Goal: Navigation & Orientation: Find specific page/section

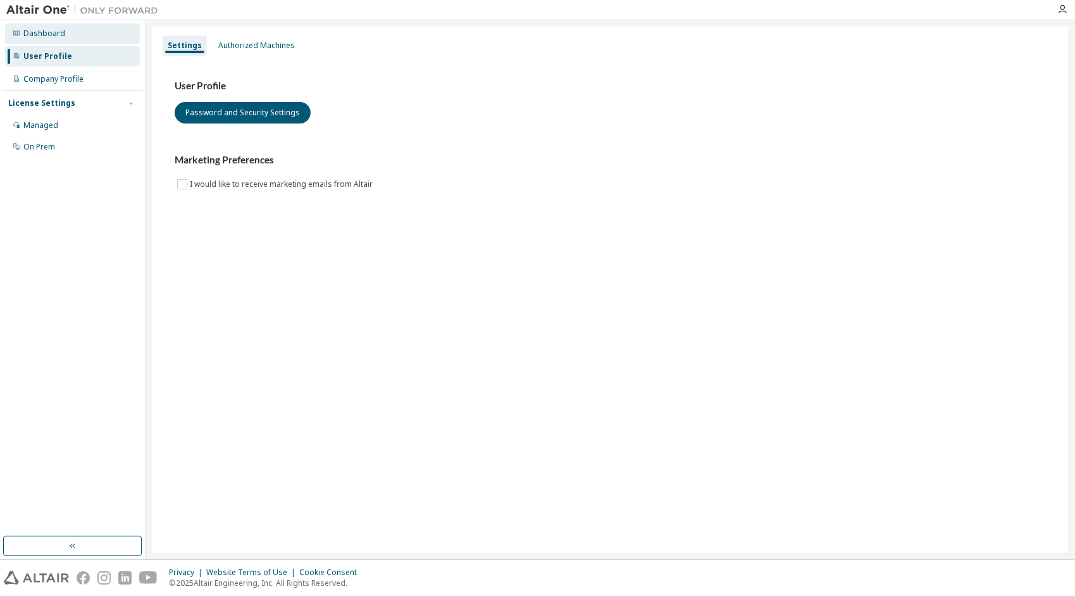
click at [81, 35] on div "Dashboard" at bounding box center [72, 33] width 135 height 20
